Goal: Task Accomplishment & Management: Manage account settings

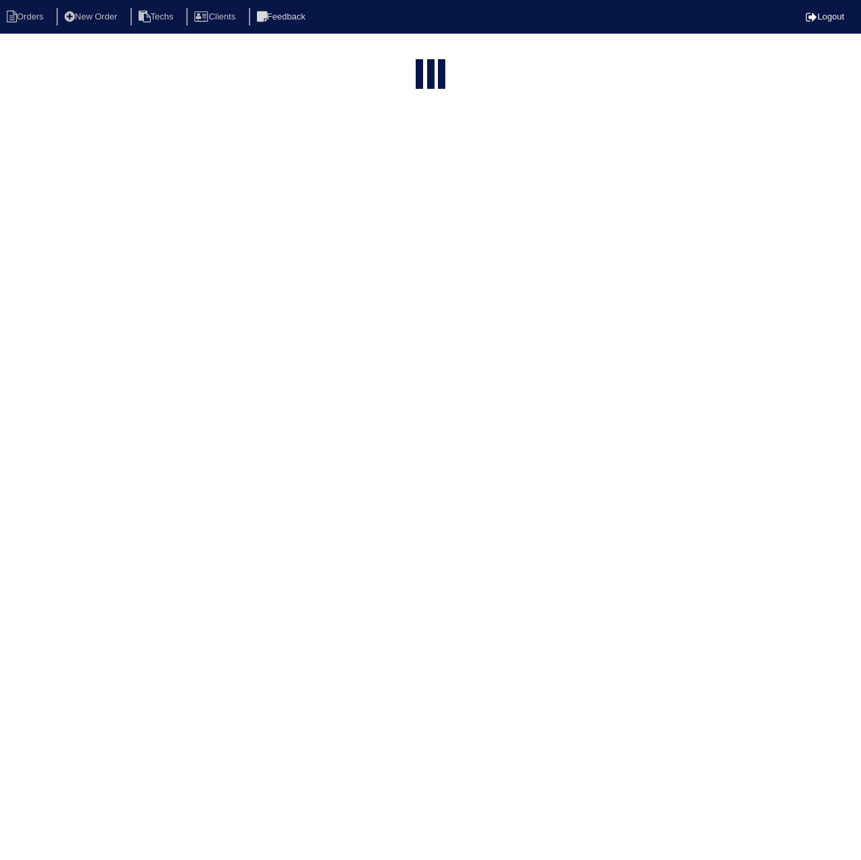
select select "15"
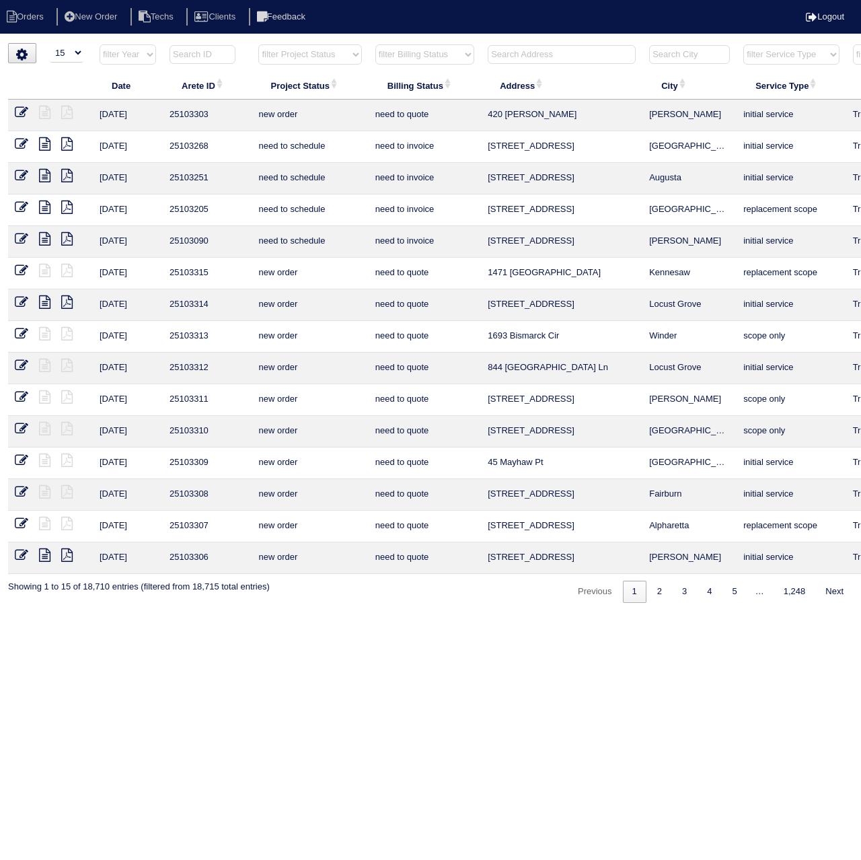
click at [189, 54] on input "text" at bounding box center [203, 54] width 66 height 19
paste input "25103199"
type input "25103199"
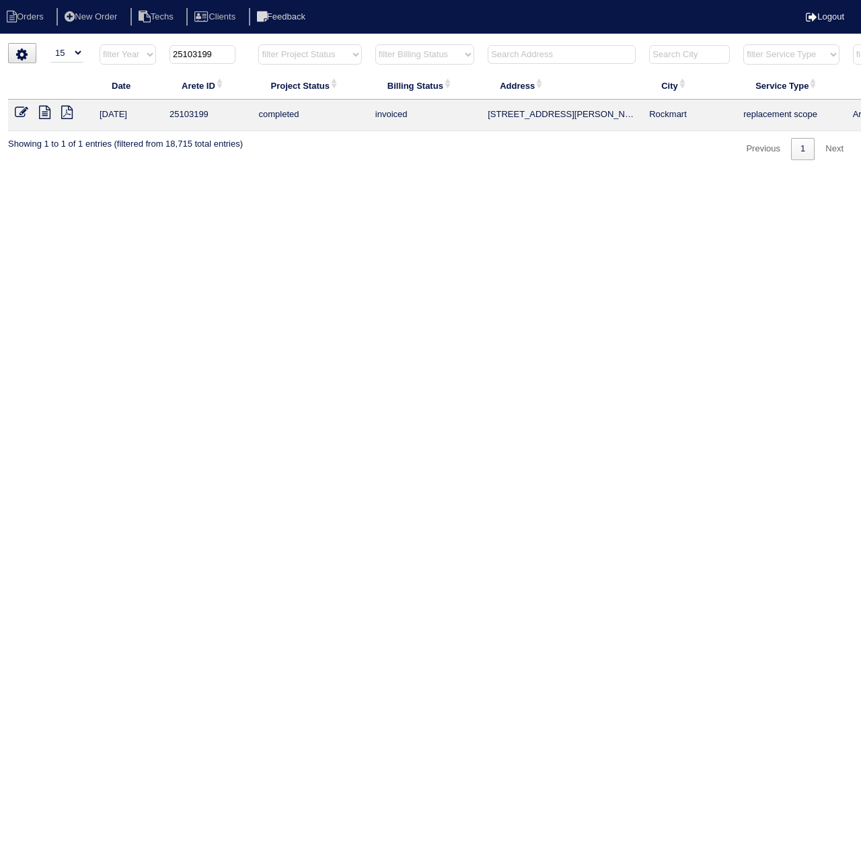
click at [18, 107] on icon at bounding box center [21, 112] width 13 height 13
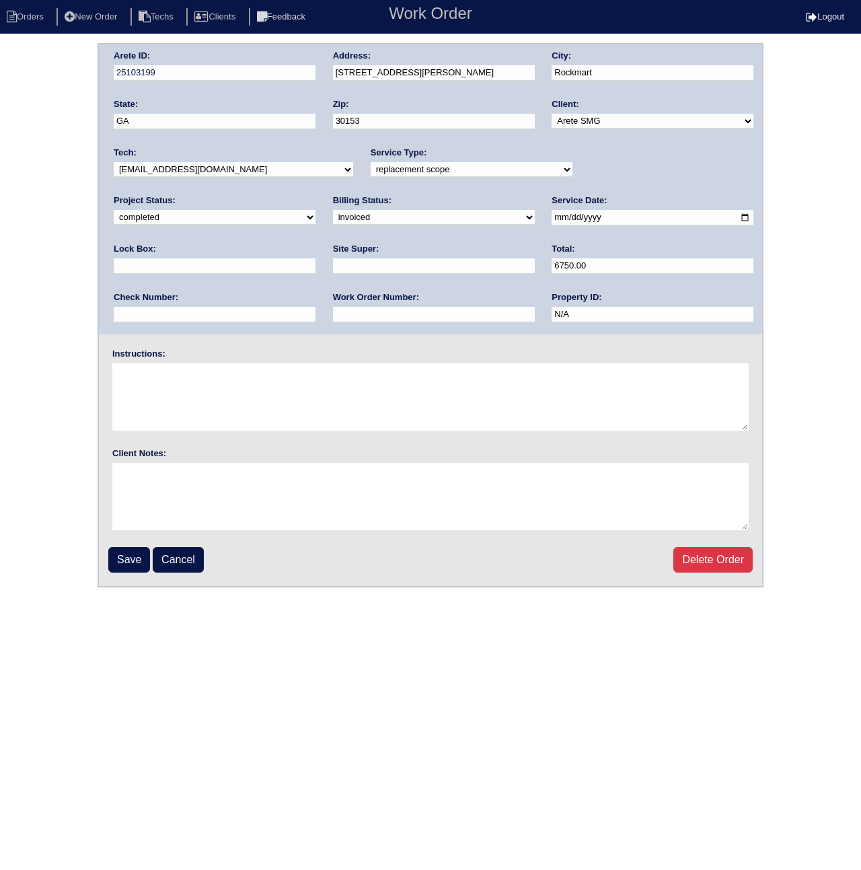
click at [333, 213] on select "need to quote quoted need to invoice invoiced paid warranty purchase order need…" at bounding box center [434, 217] width 202 height 15
select select "paid"
click at [333, 210] on select "need to quote quoted need to invoice invoiced paid warranty purchase order need…" at bounding box center [434, 217] width 202 height 15
click at [315, 307] on input "text" at bounding box center [215, 314] width 202 height 15
type input "286"
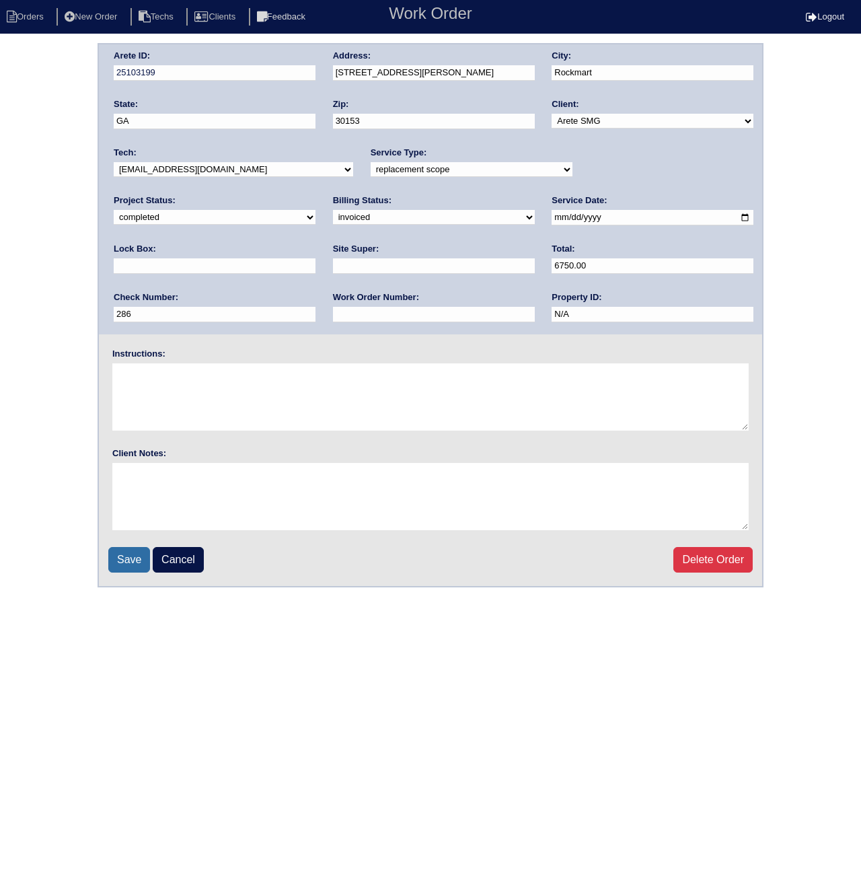
click at [120, 566] on input "Save" at bounding box center [129, 560] width 42 height 26
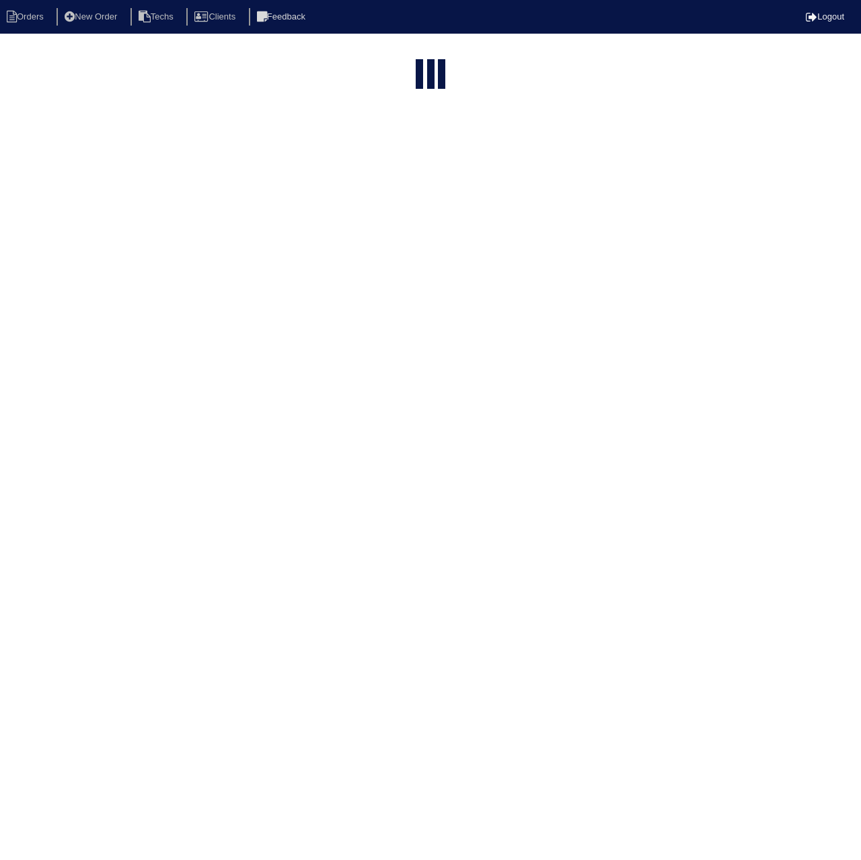
select select "15"
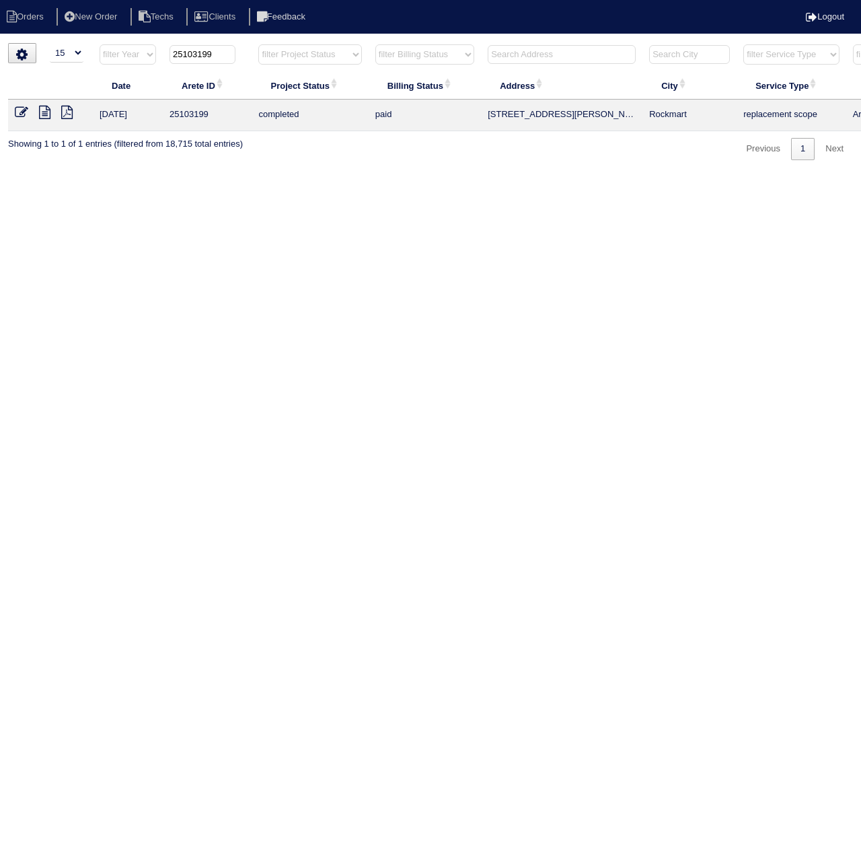
click at [20, 110] on icon at bounding box center [21, 112] width 13 height 13
